Goal: Task Accomplishment & Management: Manage account settings

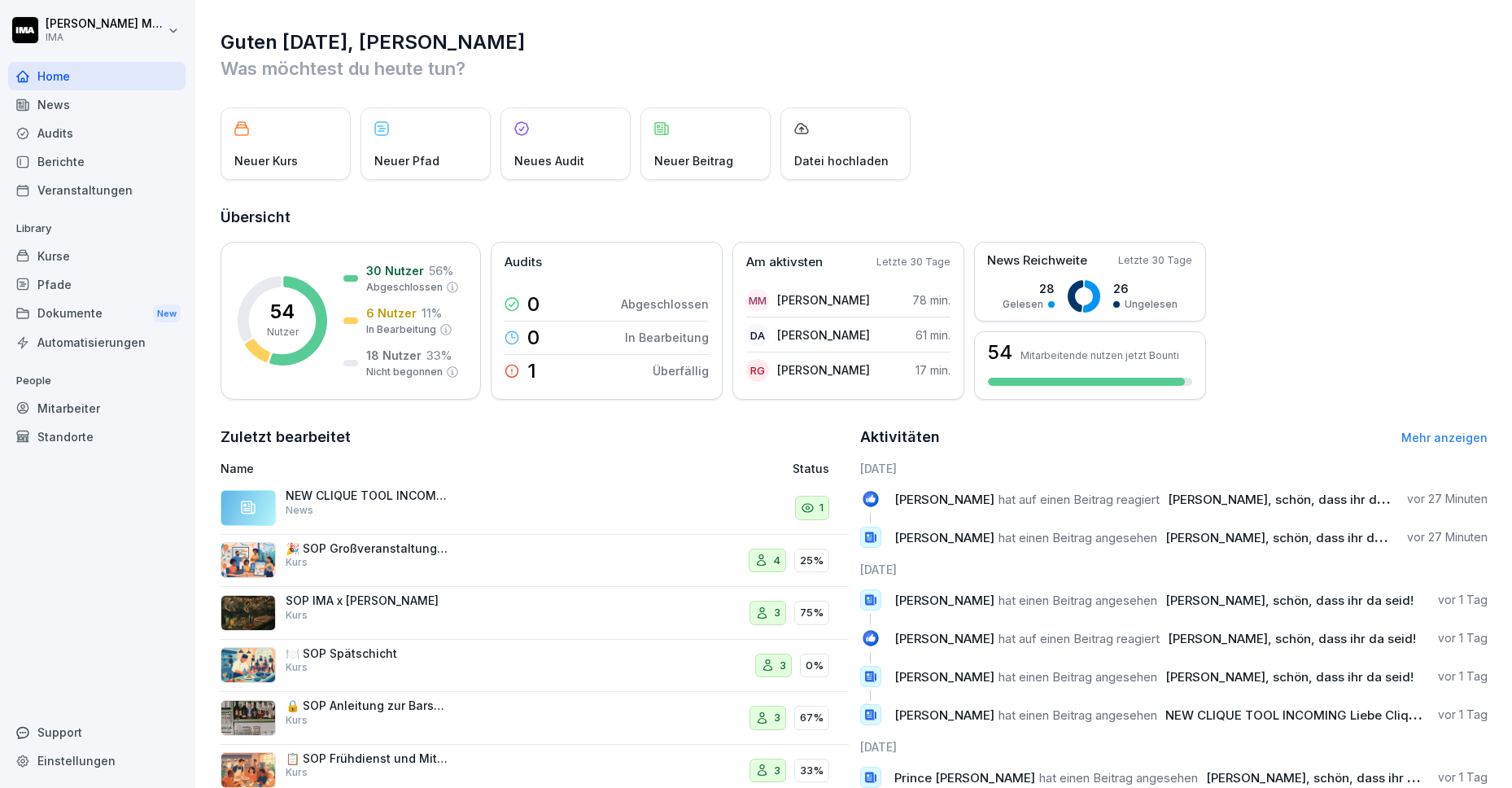
click at [95, 192] on div "Veranstaltungen" at bounding box center [97, 190] width 177 height 28
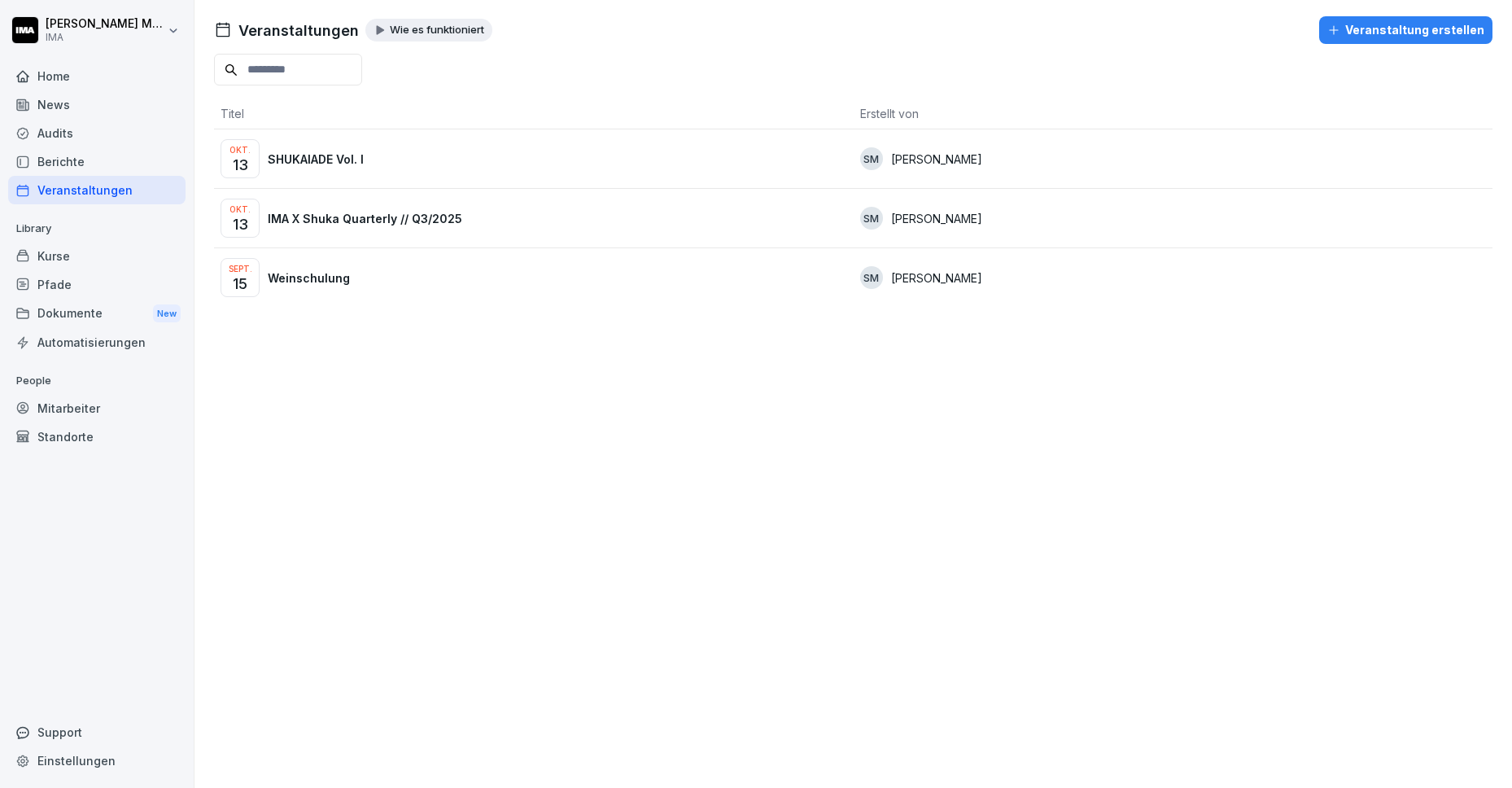
click at [313, 165] on p "SHUKAIADE Vol. I" at bounding box center [315, 159] width 96 height 17
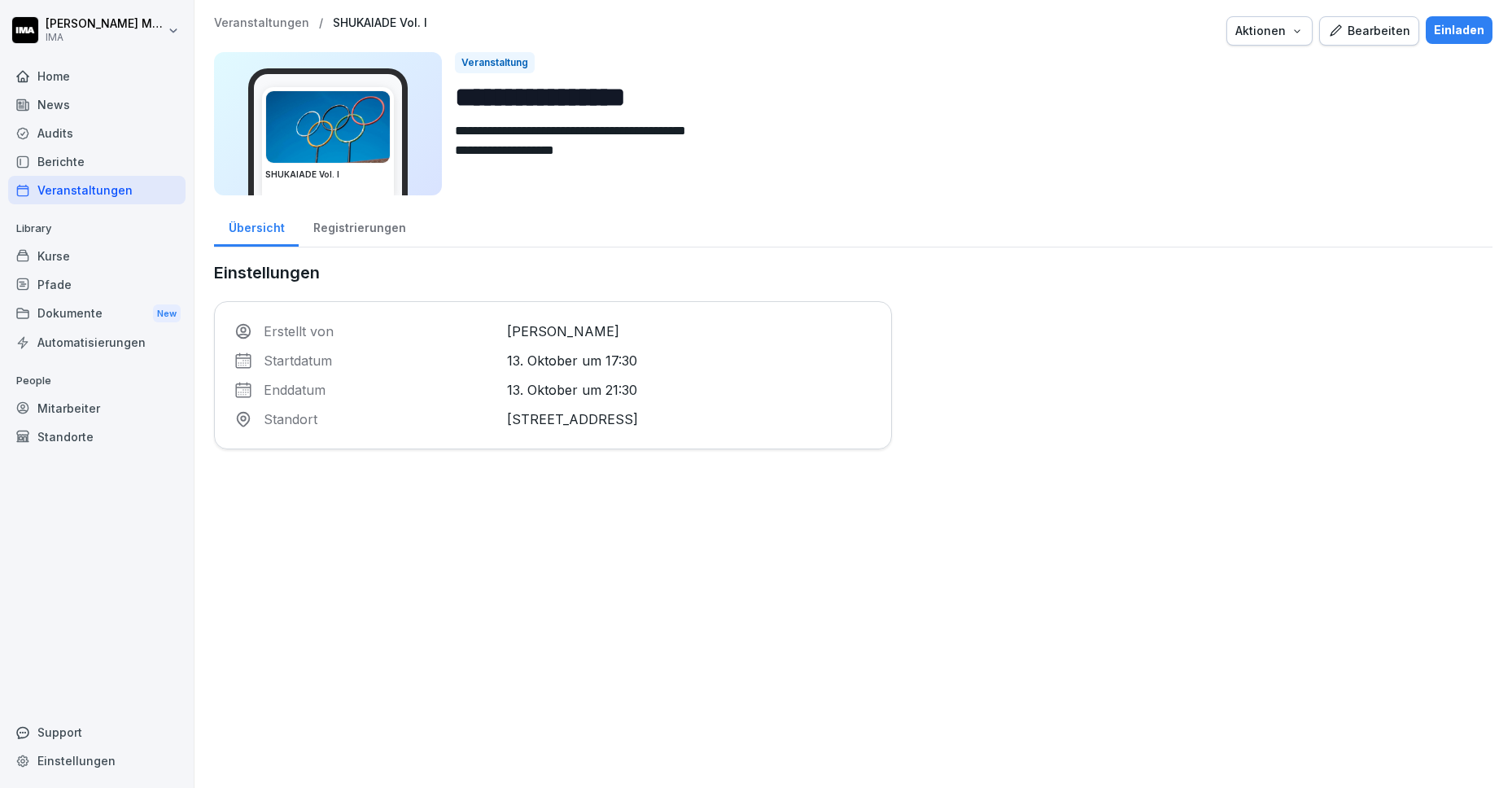
click at [358, 246] on div "Registrierungen" at bounding box center [359, 226] width 121 height 42
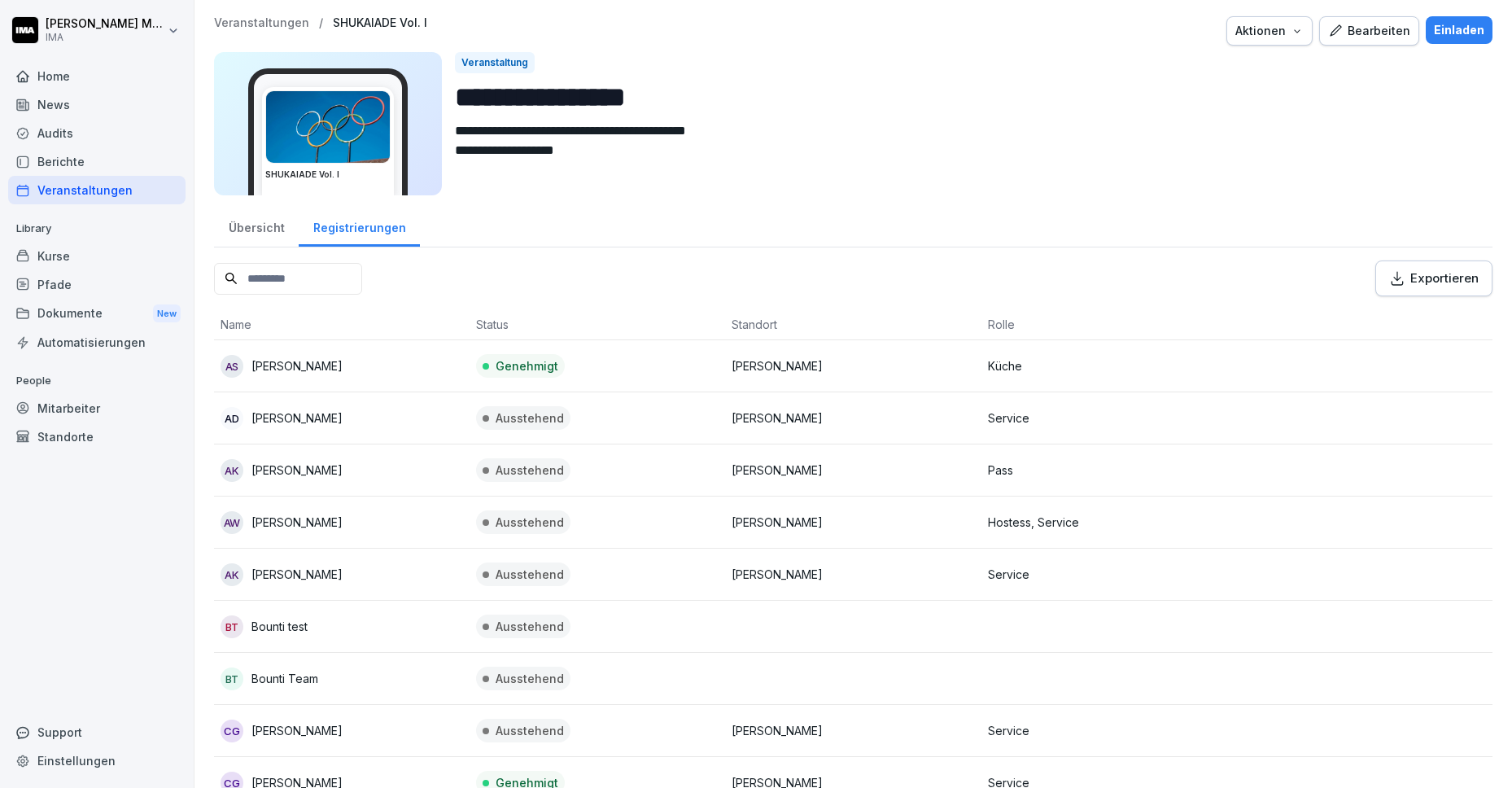
click at [1445, 27] on div "Einladen" at bounding box center [1458, 29] width 50 height 18
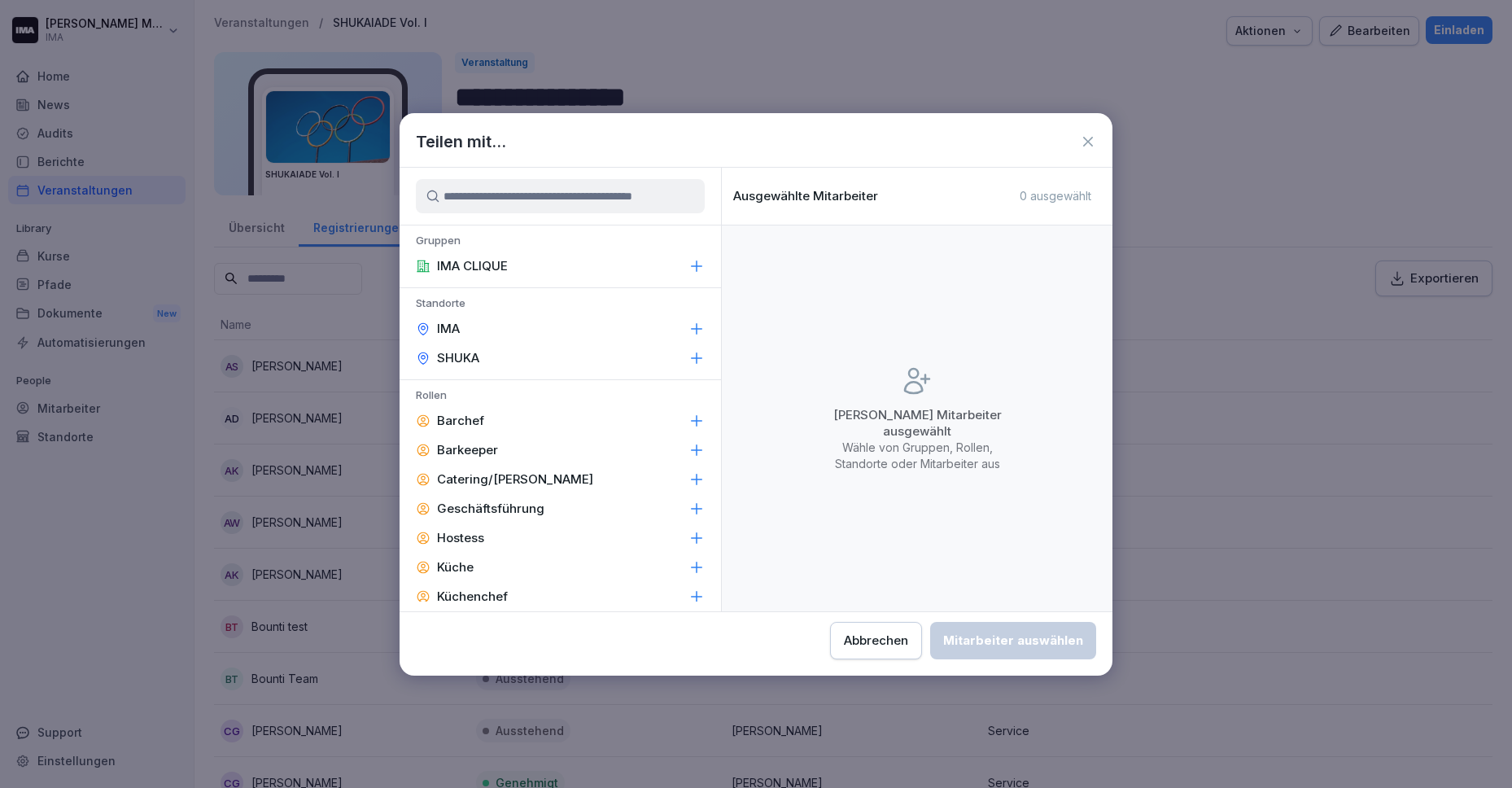
click at [606, 263] on div "IMA CLIQUE" at bounding box center [559, 266] width 321 height 29
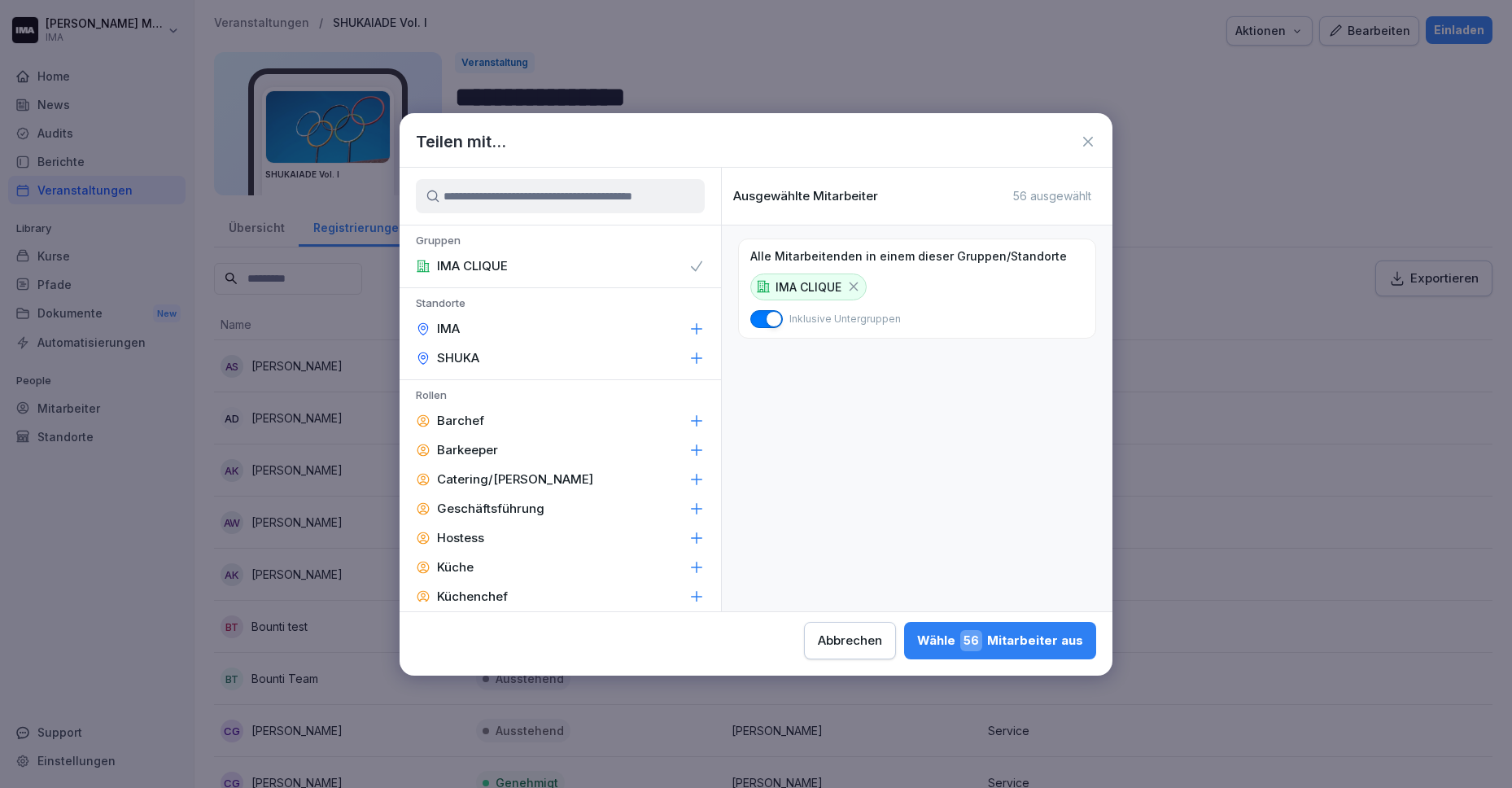
click at [1021, 642] on div "Wähle 56 Mitarbeiter aus" at bounding box center [999, 640] width 166 height 21
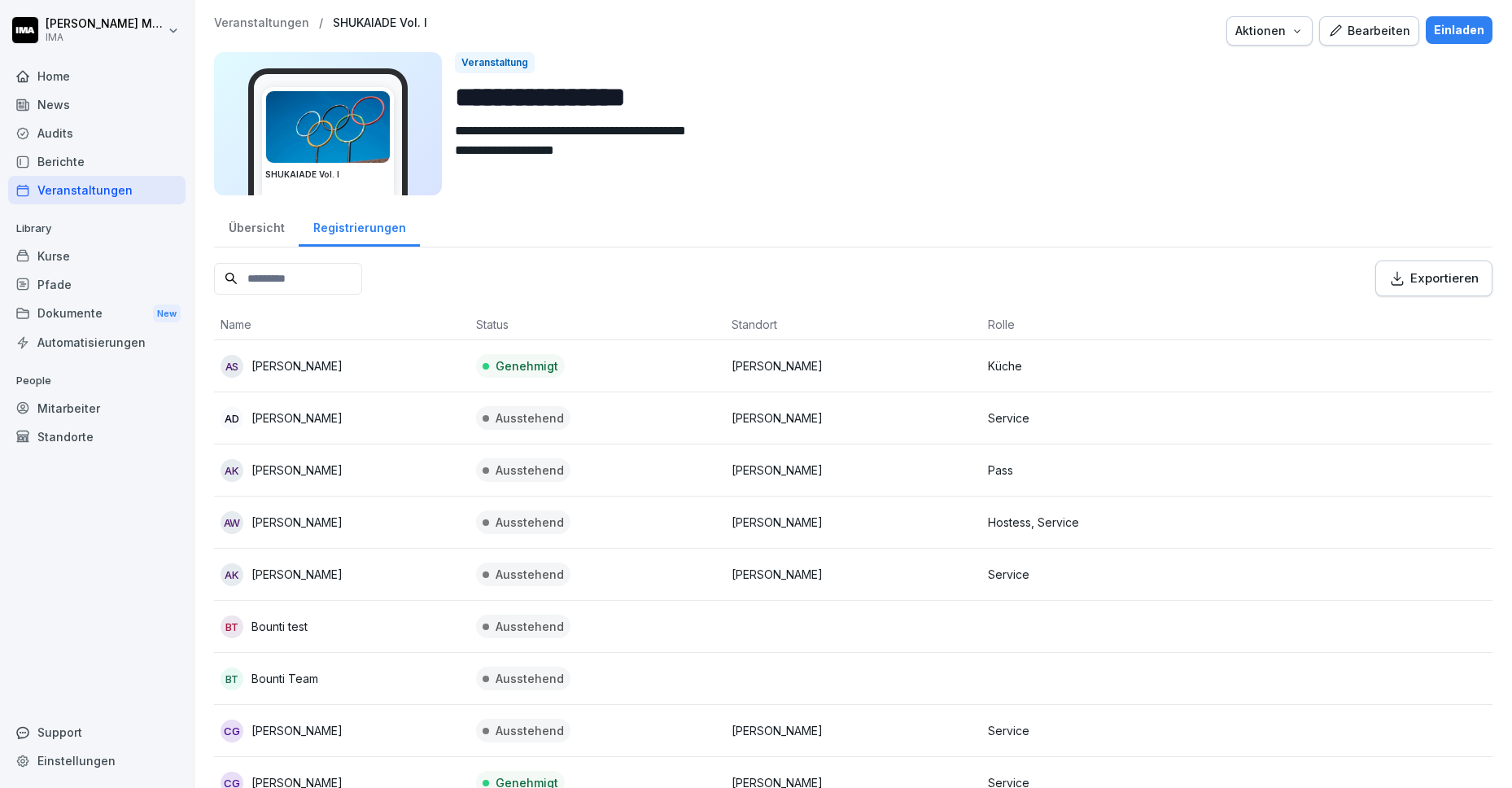
click at [255, 24] on p "Veranstaltungen" at bounding box center [262, 23] width 95 height 14
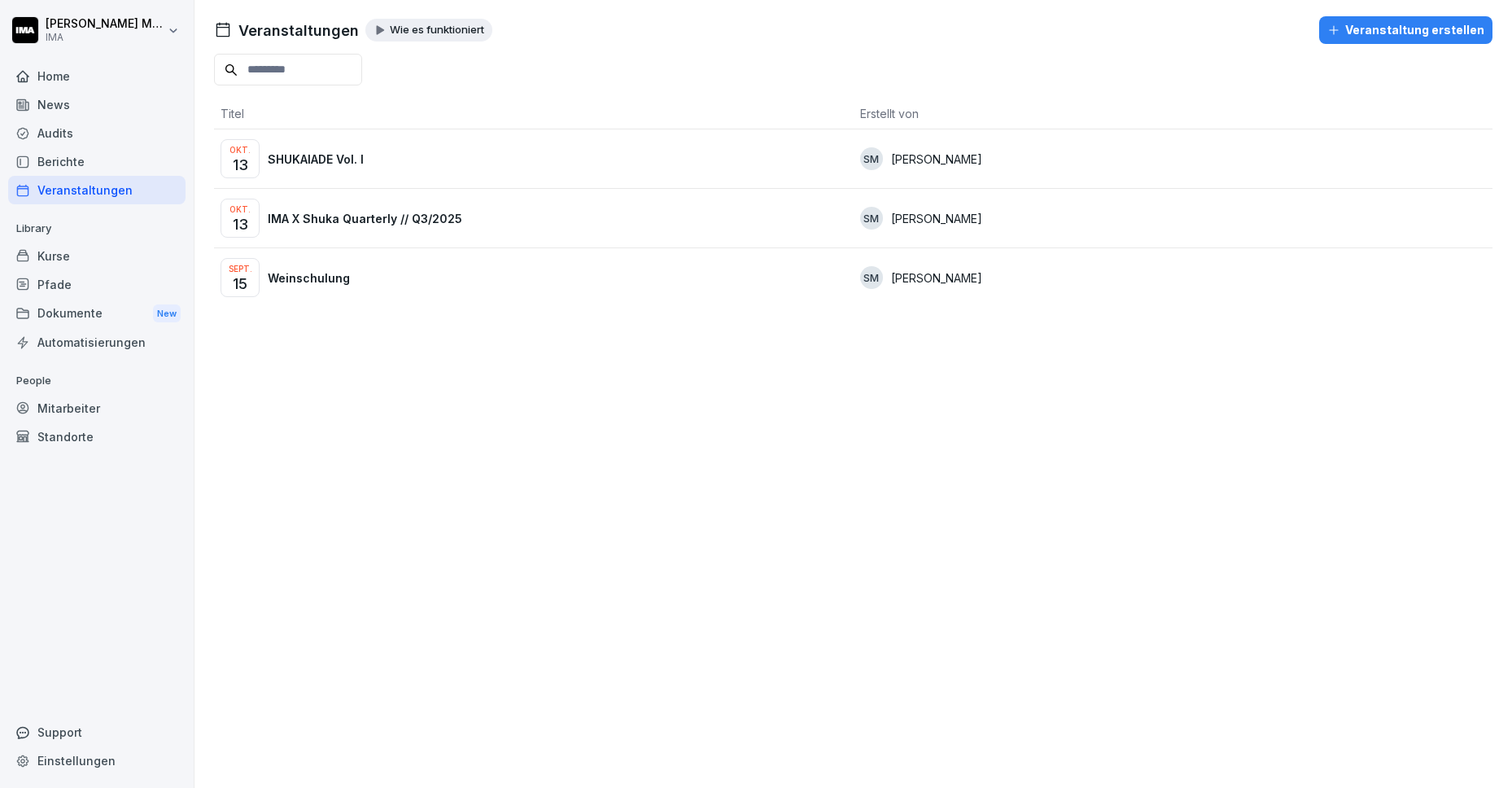
click at [308, 153] on p "SHUKAIADE Vol. I" at bounding box center [315, 159] width 96 height 17
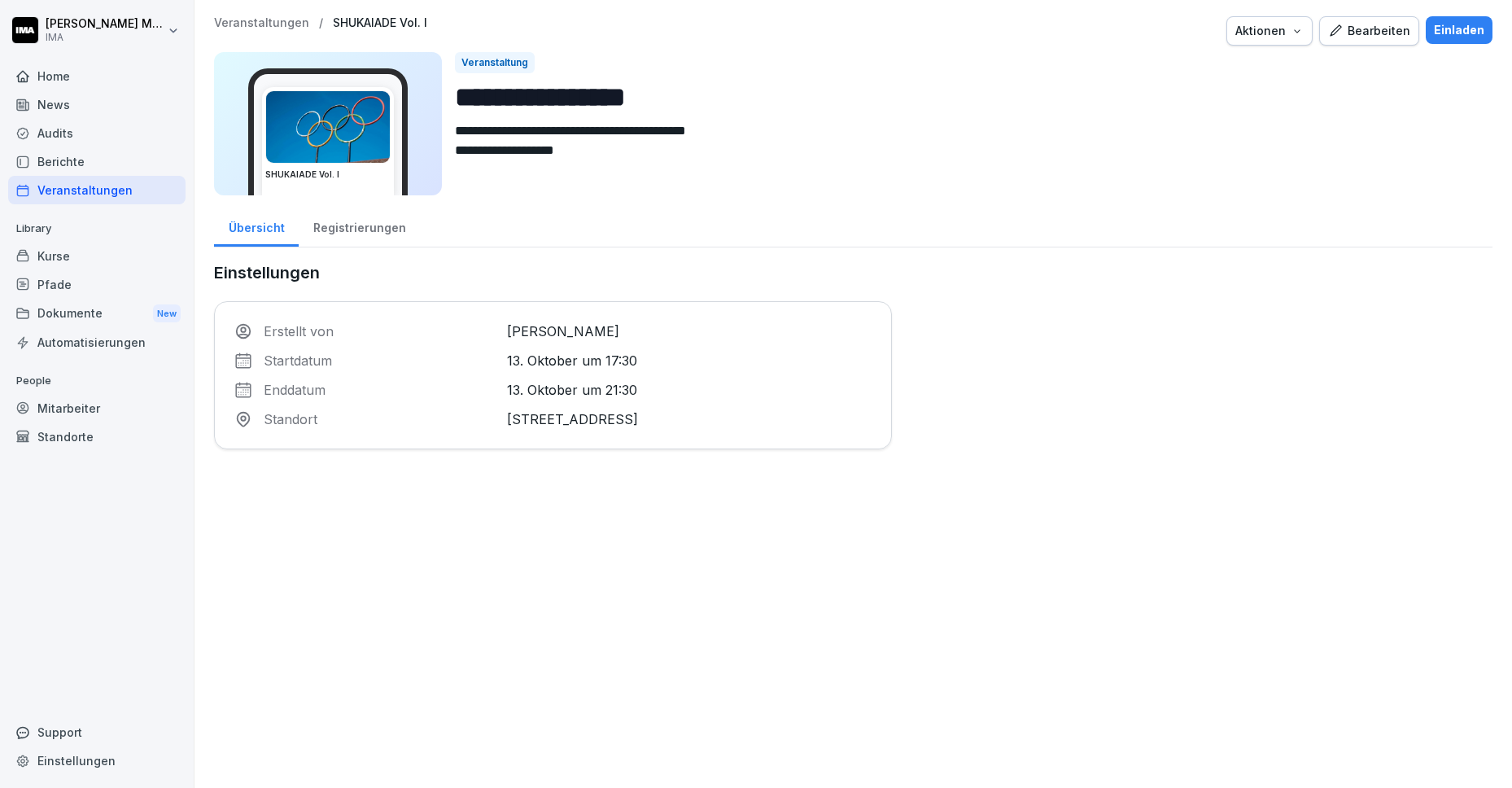
click at [250, 21] on p "Veranstaltungen" at bounding box center [262, 23] width 95 height 14
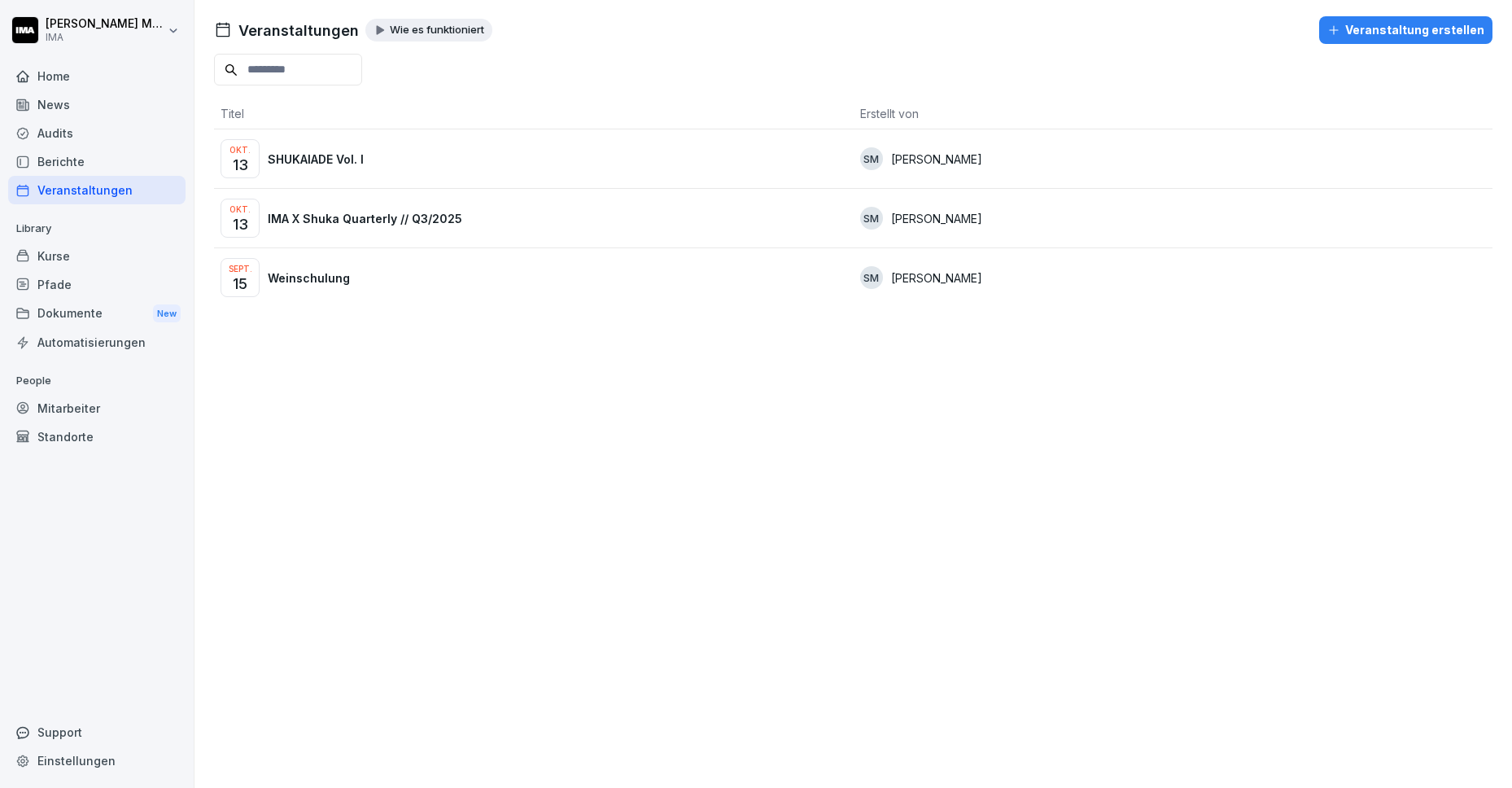
click at [359, 210] on p "IMA X Shuka Quarterly // Q3/2025" at bounding box center [364, 218] width 194 height 17
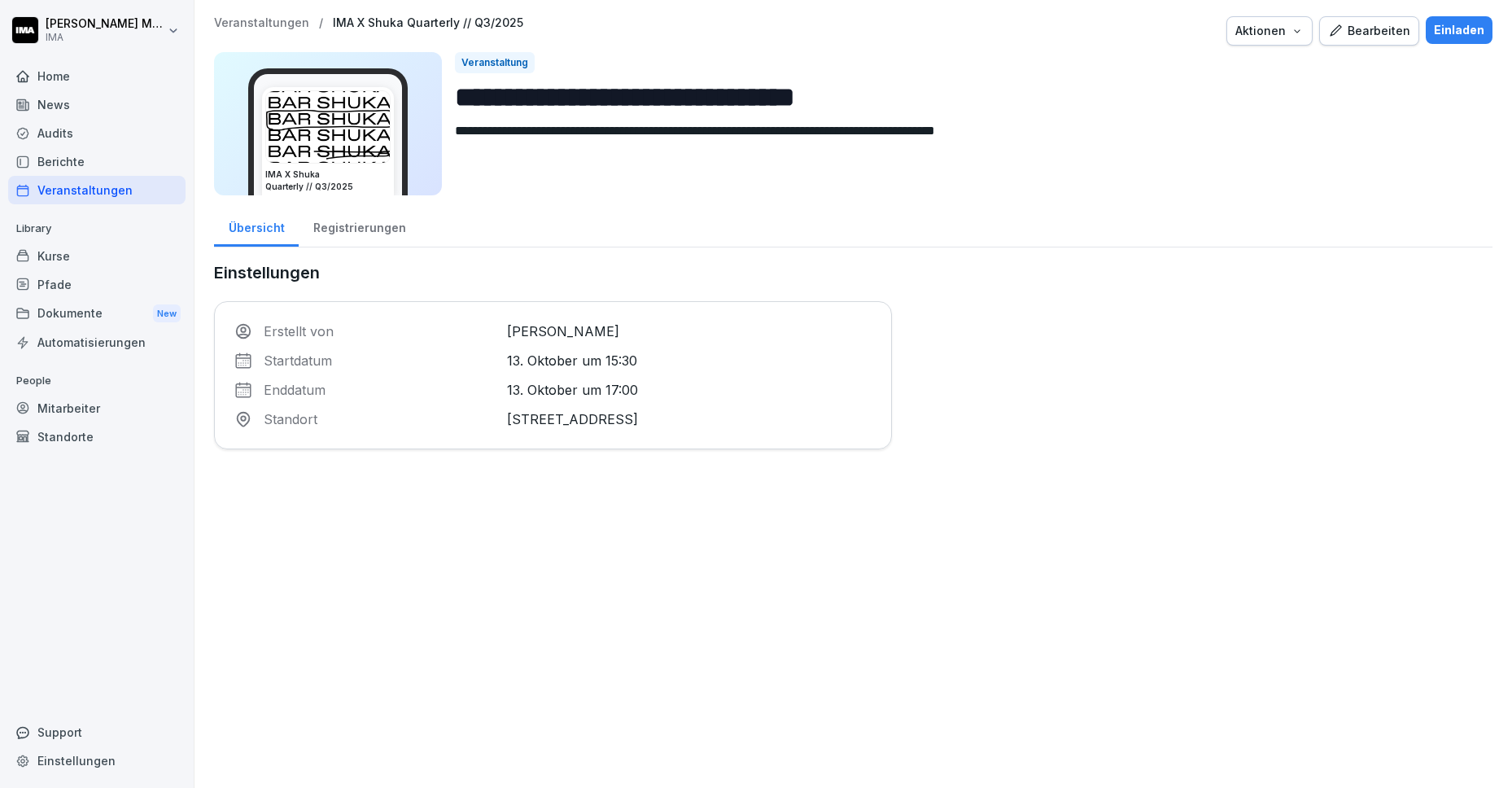
click at [1456, 18] on button "Einladen" at bounding box center [1459, 29] width 66 height 27
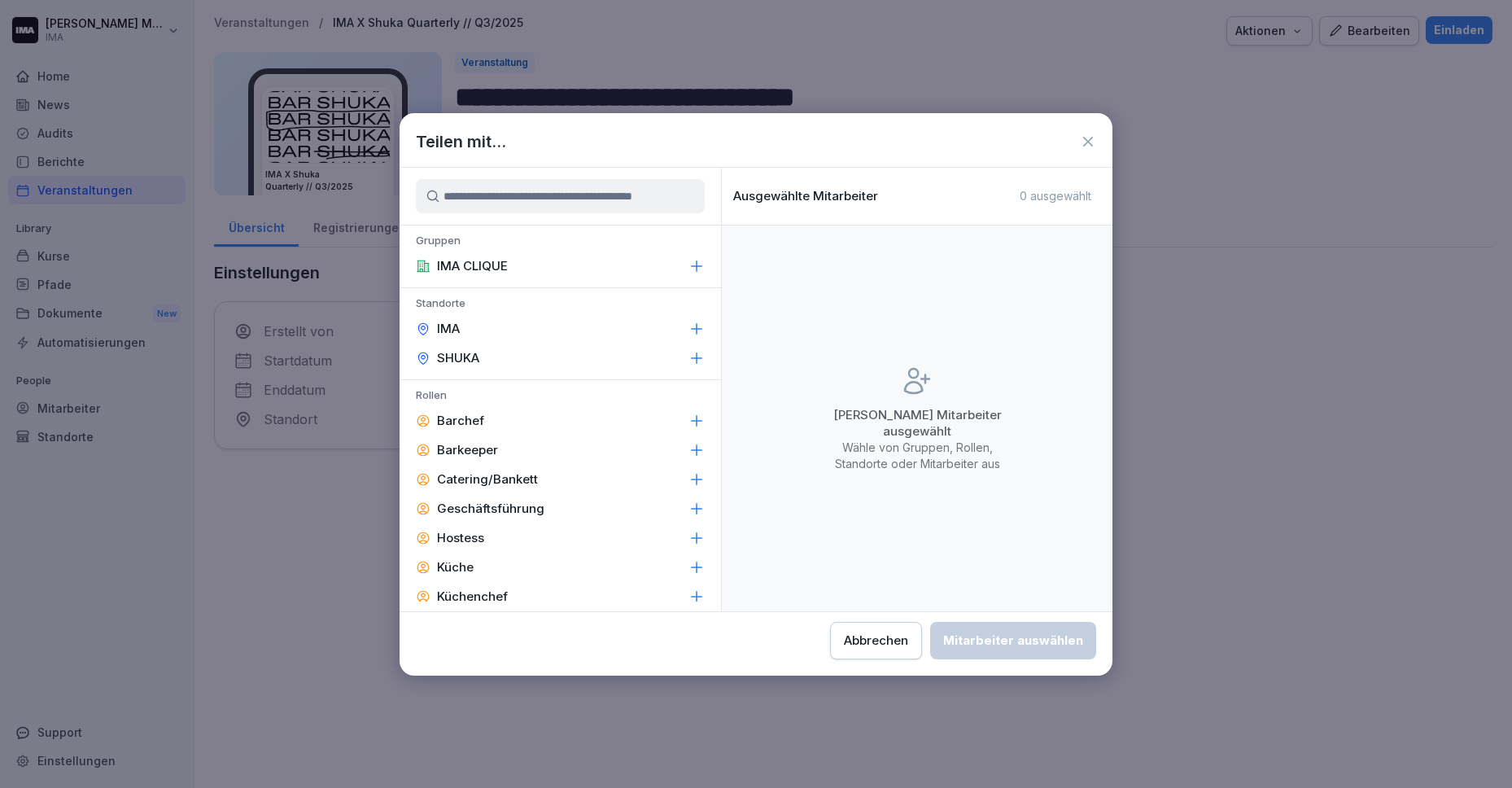
click at [594, 261] on div "IMA CLIQUE" at bounding box center [559, 266] width 321 height 29
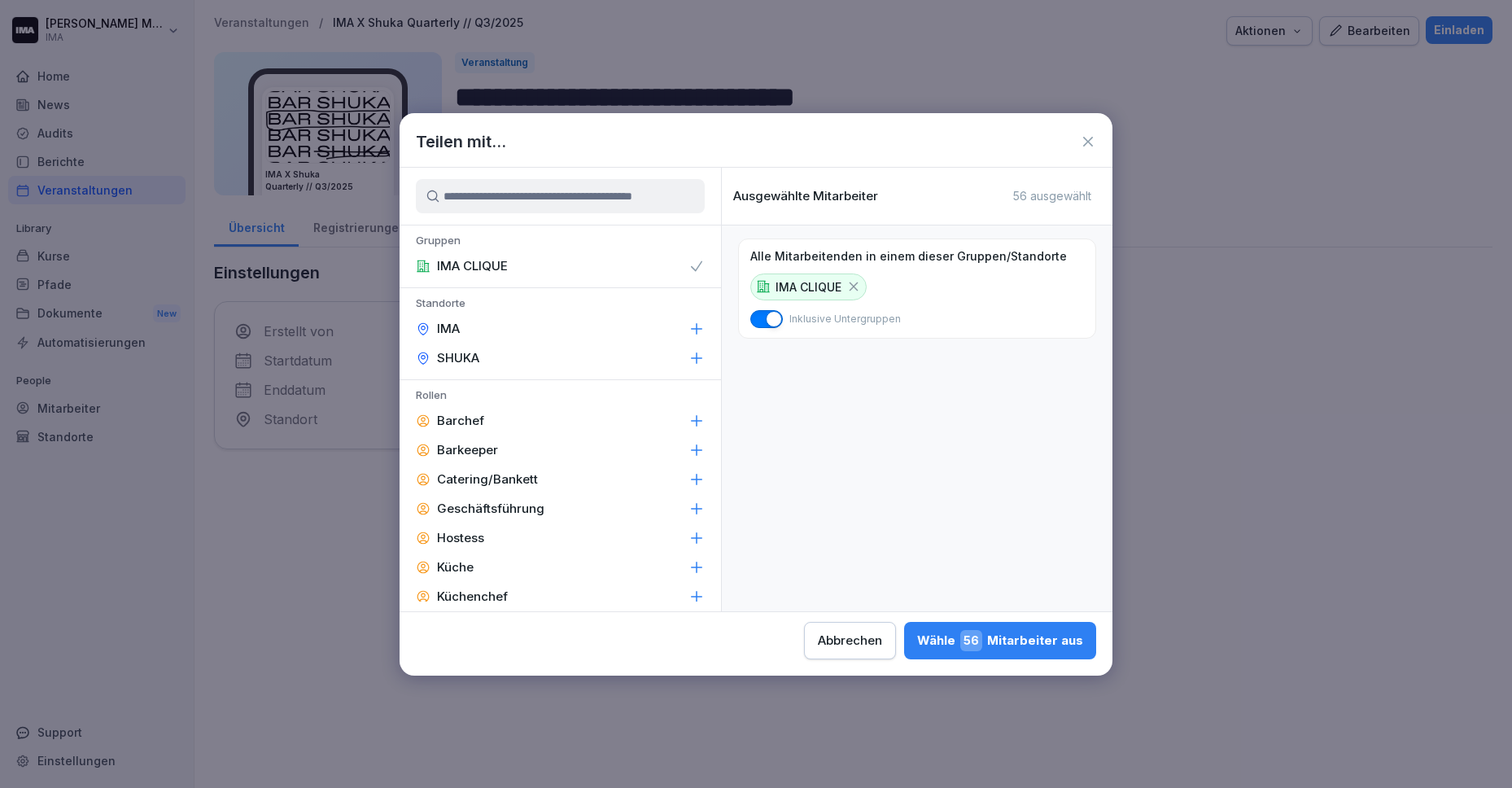
click at [987, 632] on div "Wähle 56 Mitarbeiter aus" at bounding box center [999, 640] width 166 height 21
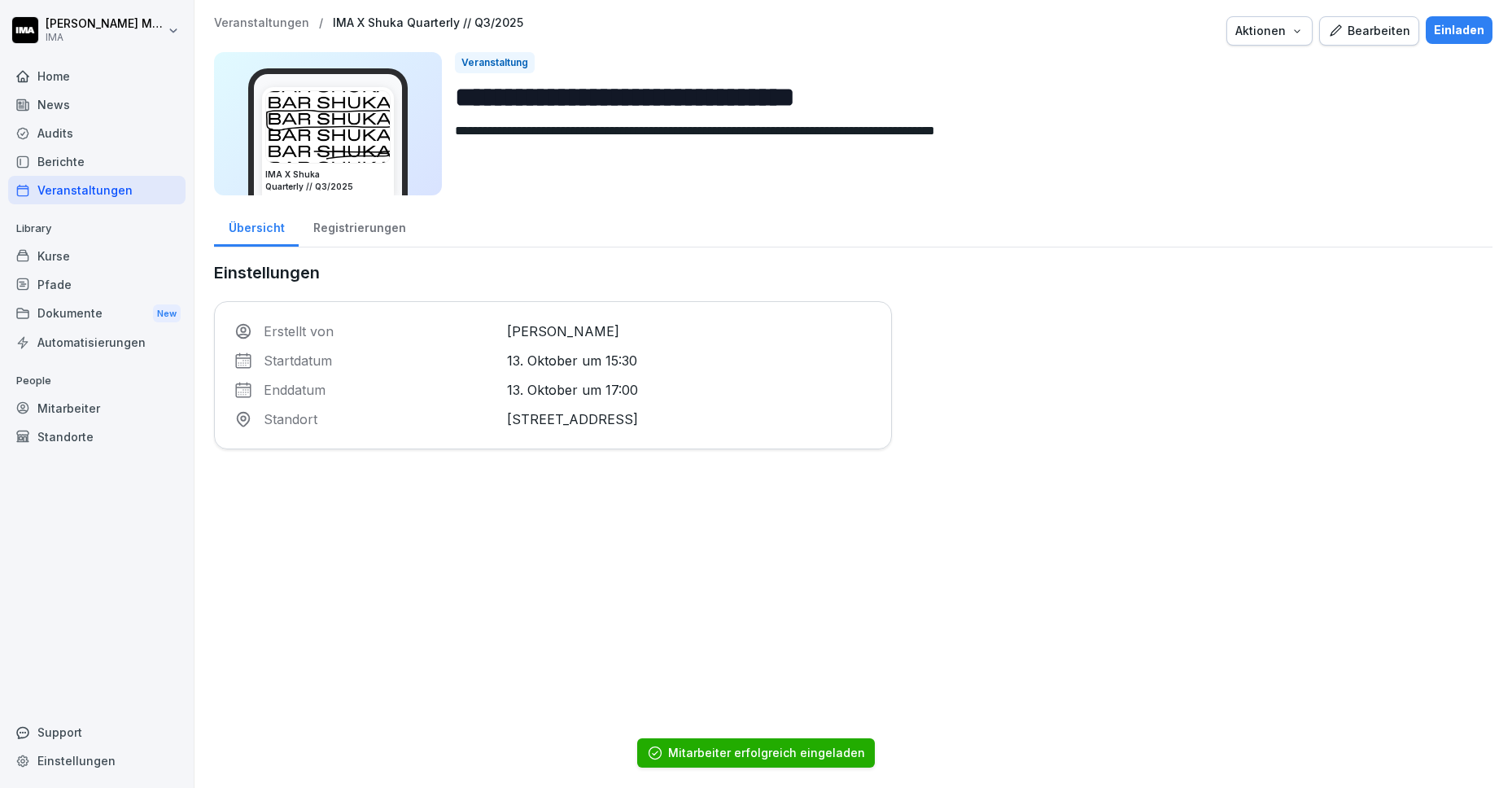
click at [327, 235] on div "Registrierungen" at bounding box center [359, 226] width 121 height 42
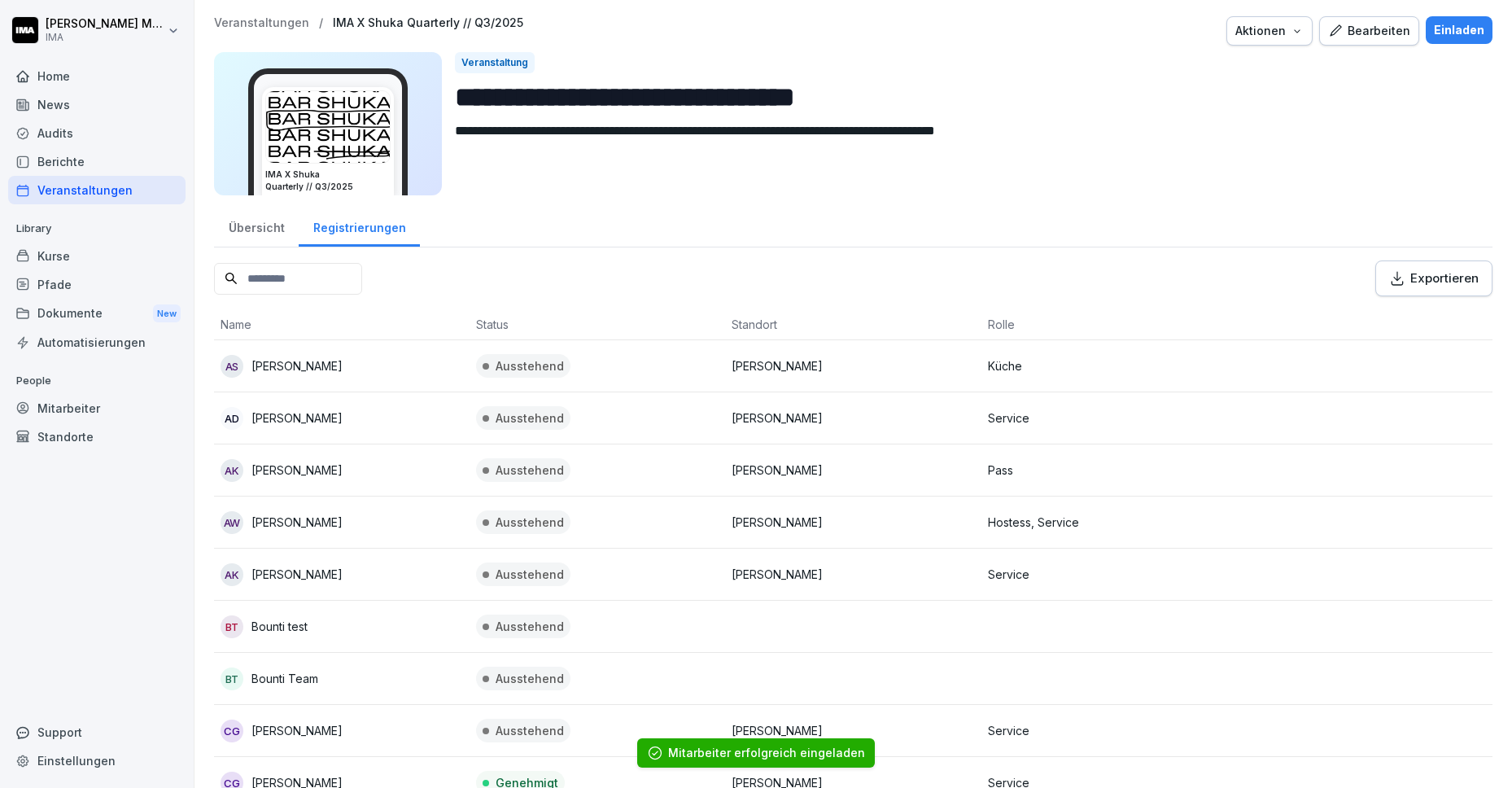
click at [252, 229] on div "Übersicht" at bounding box center [256, 226] width 84 height 42
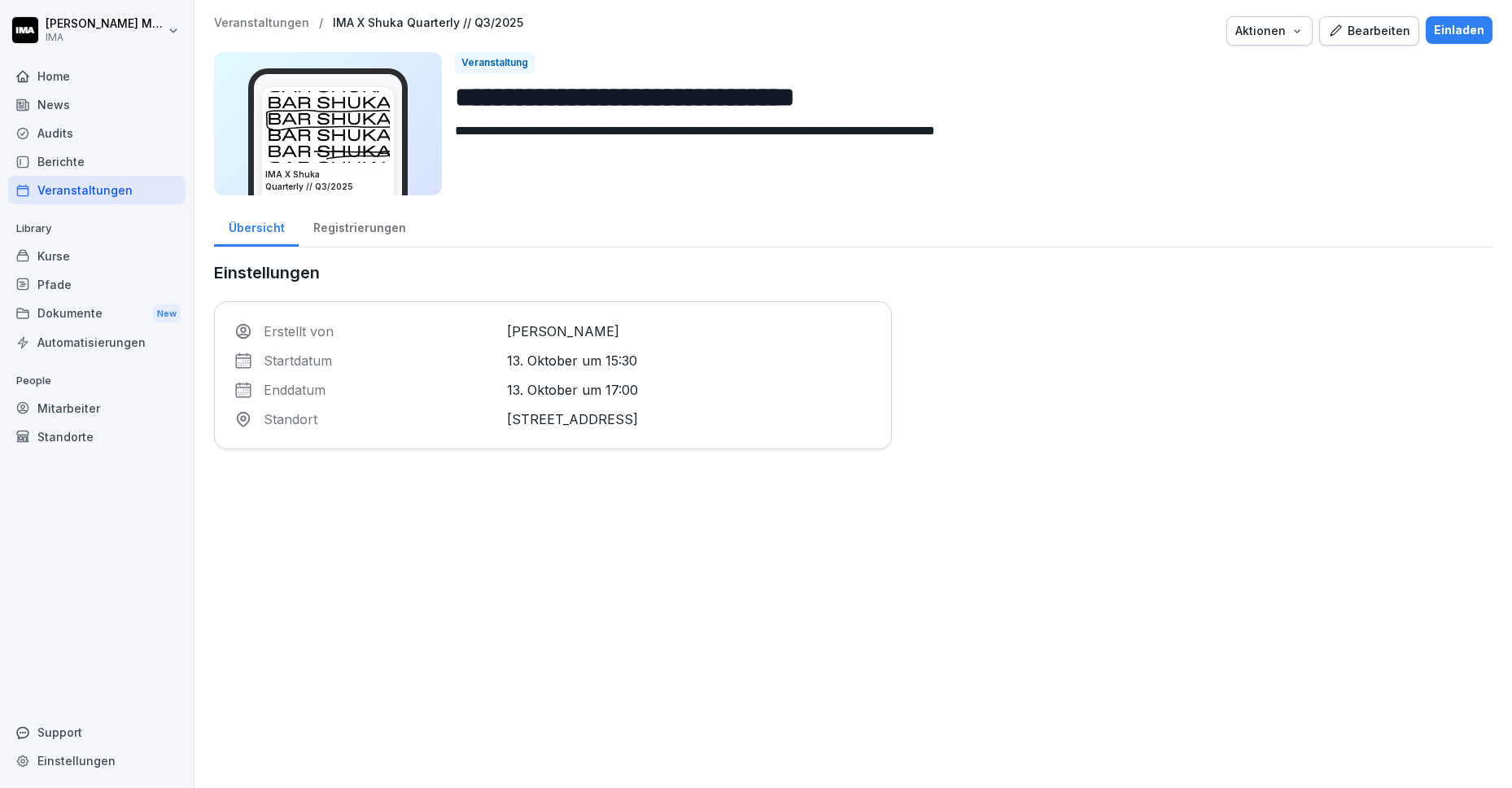
click at [77, 68] on div "Home" at bounding box center [97, 76] width 177 height 28
